Goal: Find specific page/section

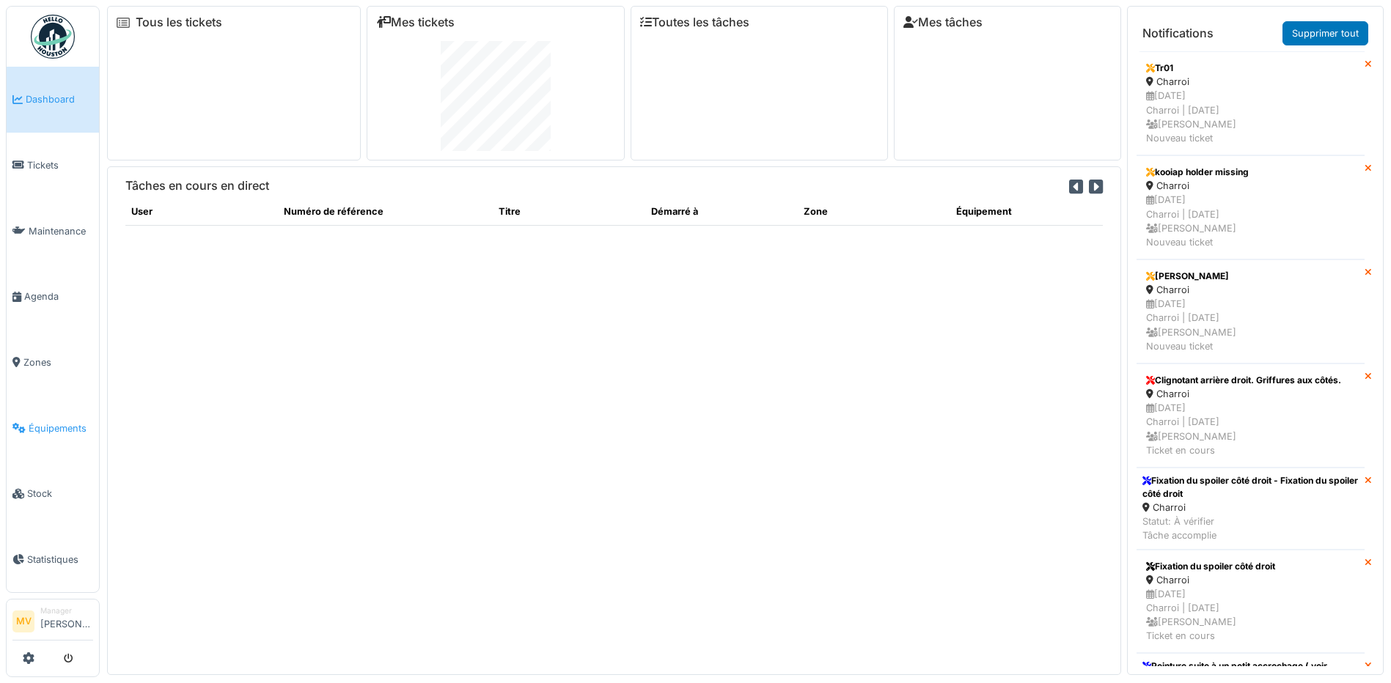
click at [69, 433] on span "Équipements" at bounding box center [61, 429] width 65 height 14
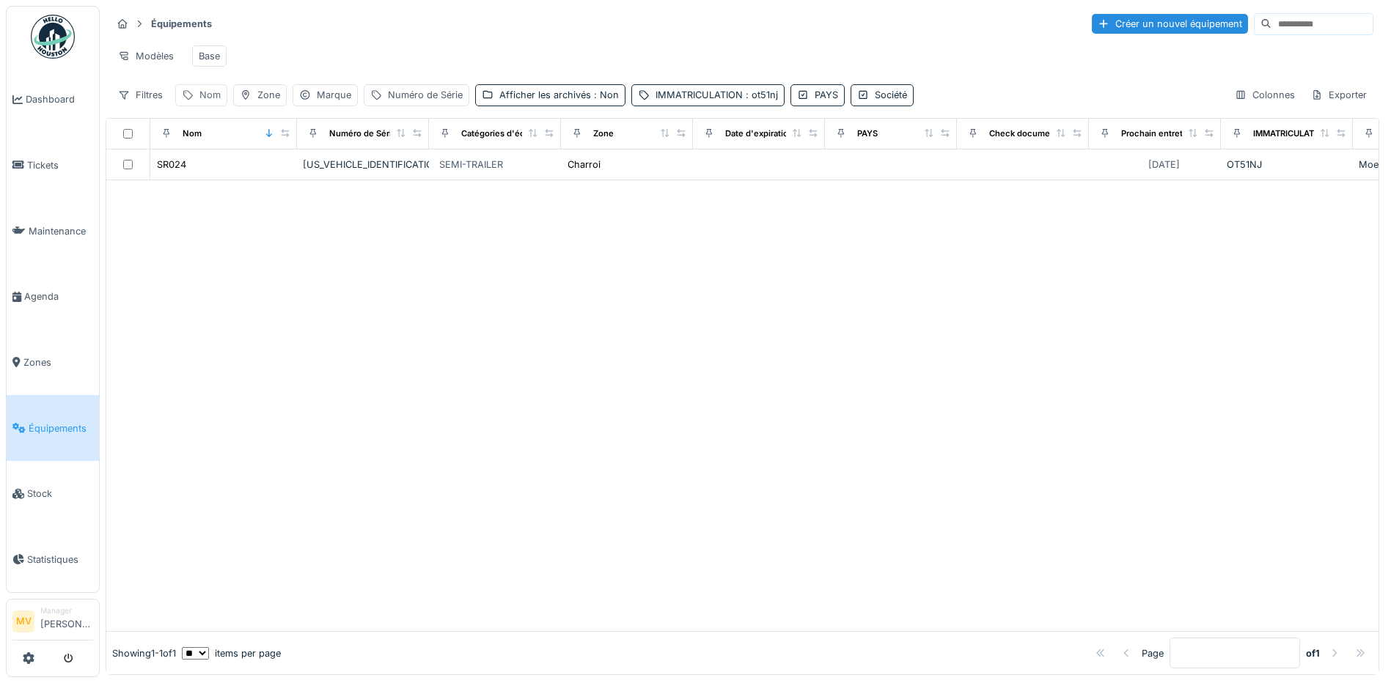
click at [209, 102] on div "Nom" at bounding box center [209, 95] width 21 height 14
click at [717, 102] on div "IMMATRICULATION : ot51nj" at bounding box center [717, 95] width 122 height 14
click at [831, 177] on icon at bounding box center [832, 176] width 7 height 7
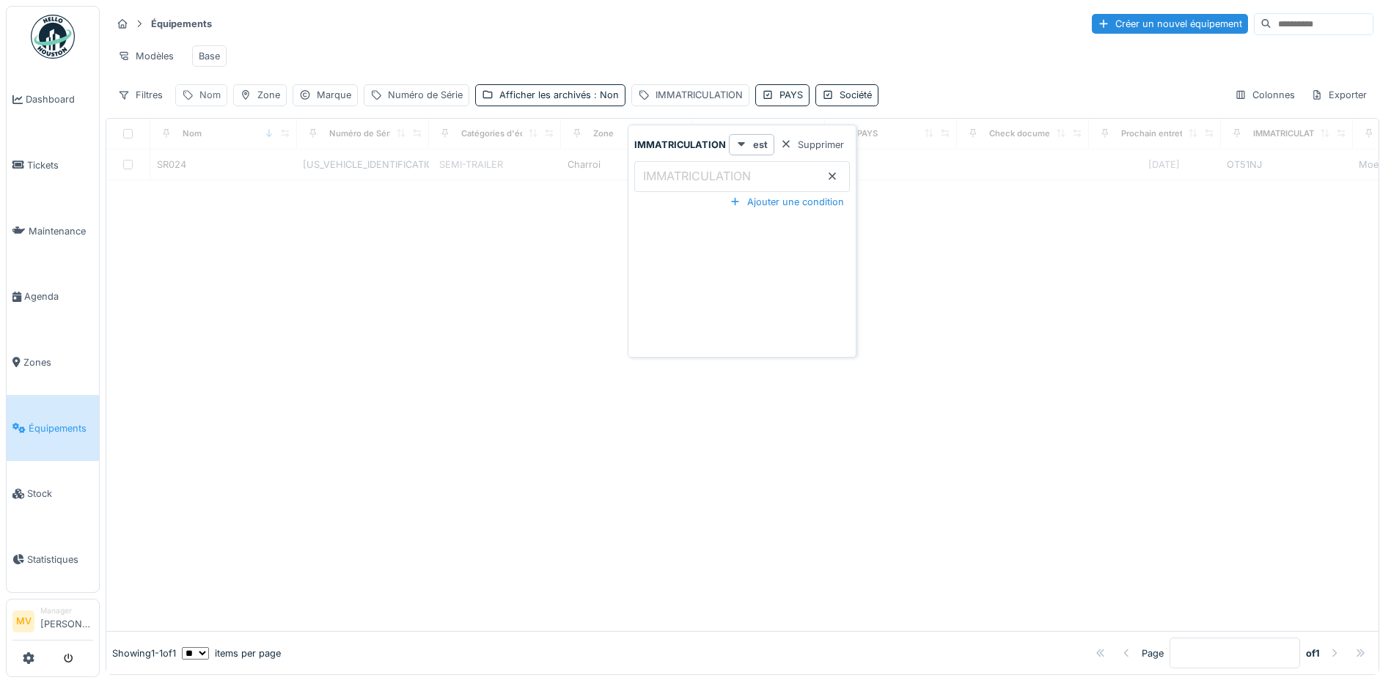
click at [210, 102] on div "Nom" at bounding box center [209, 95] width 21 height 14
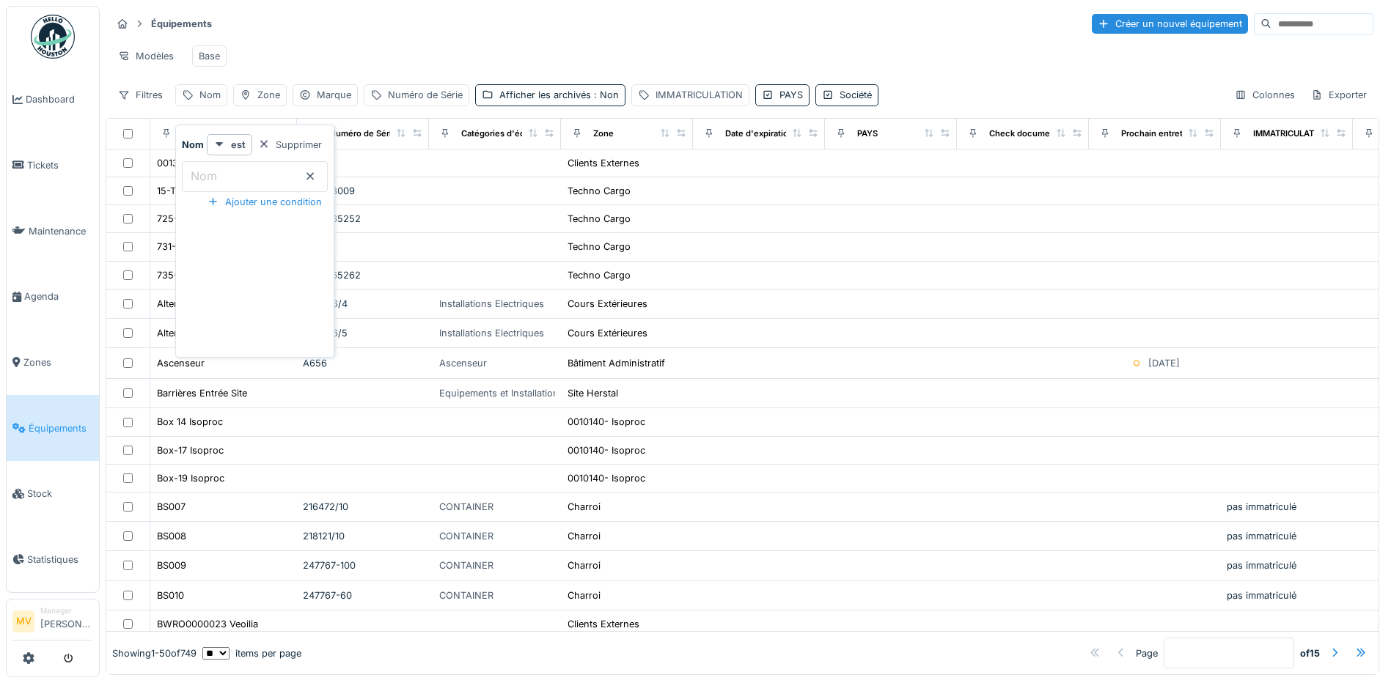
click at [287, 169] on input "Nom" at bounding box center [255, 176] width 146 height 31
type input "*****"
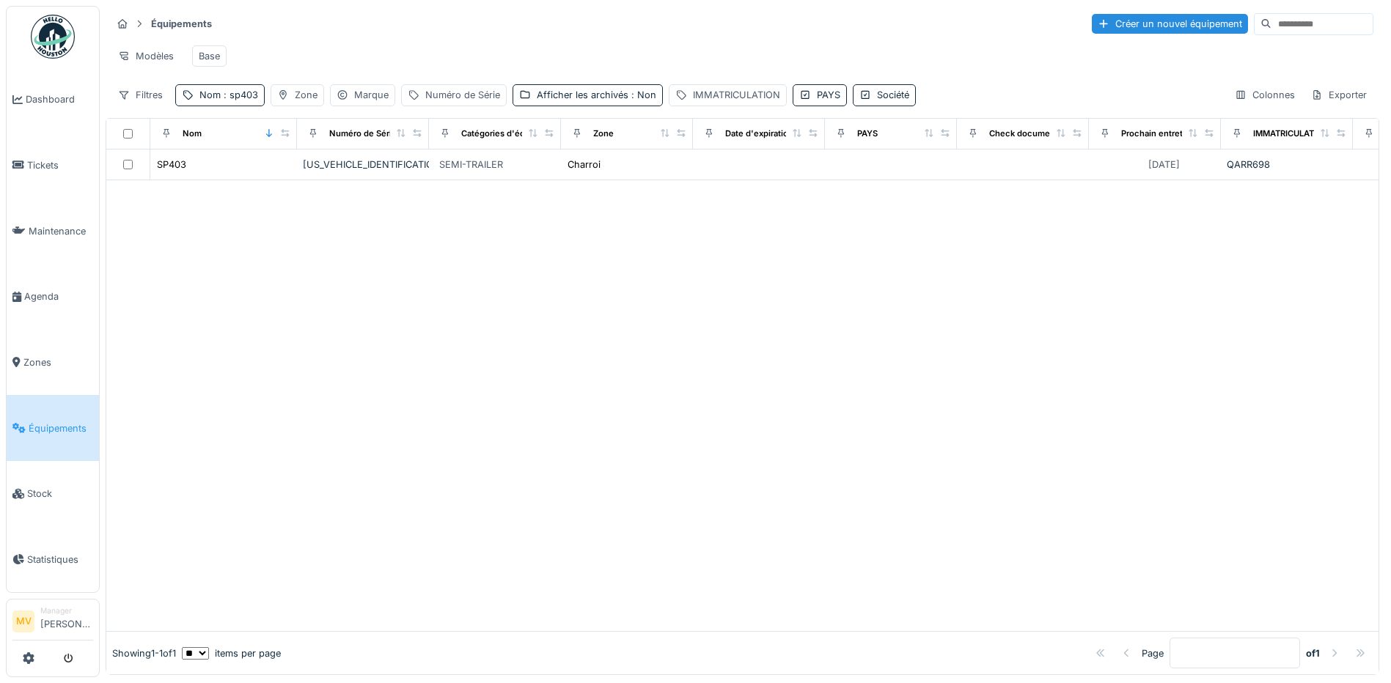
click at [514, 70] on div "Modèles Base" at bounding box center [742, 56] width 1262 height 33
